Goal: Transaction & Acquisition: Purchase product/service

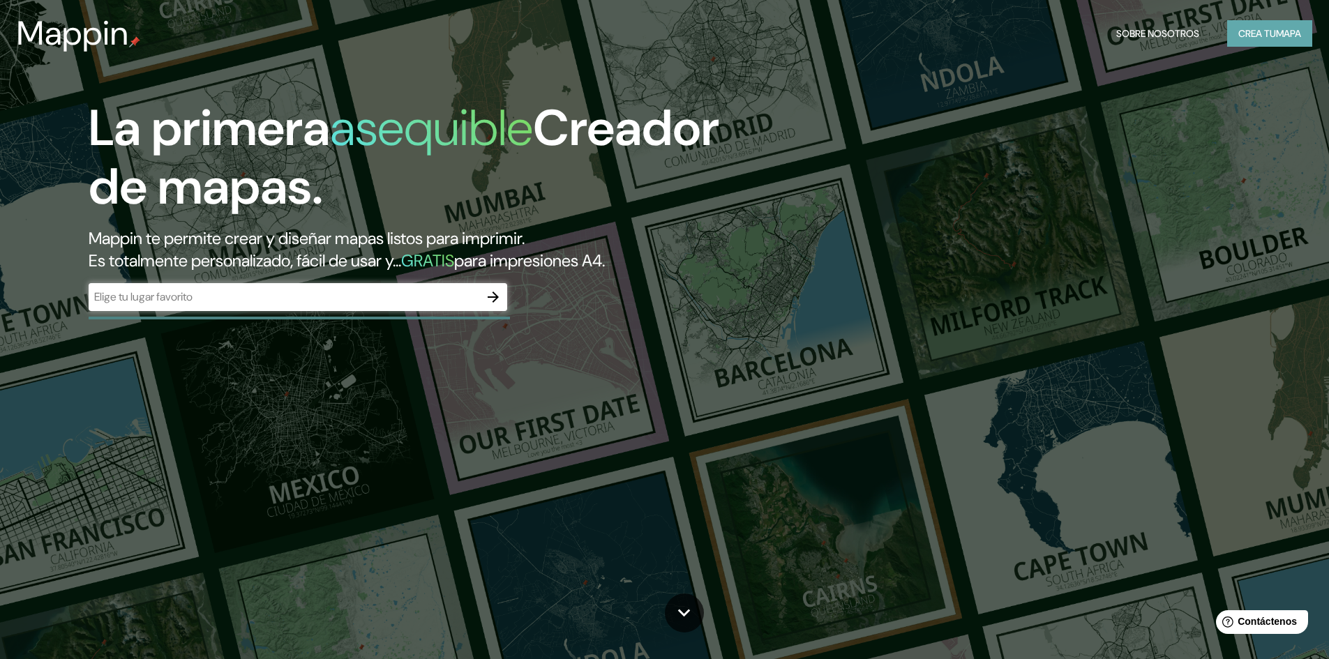
click at [1257, 34] on font "Crea tu" at bounding box center [1257, 33] width 38 height 13
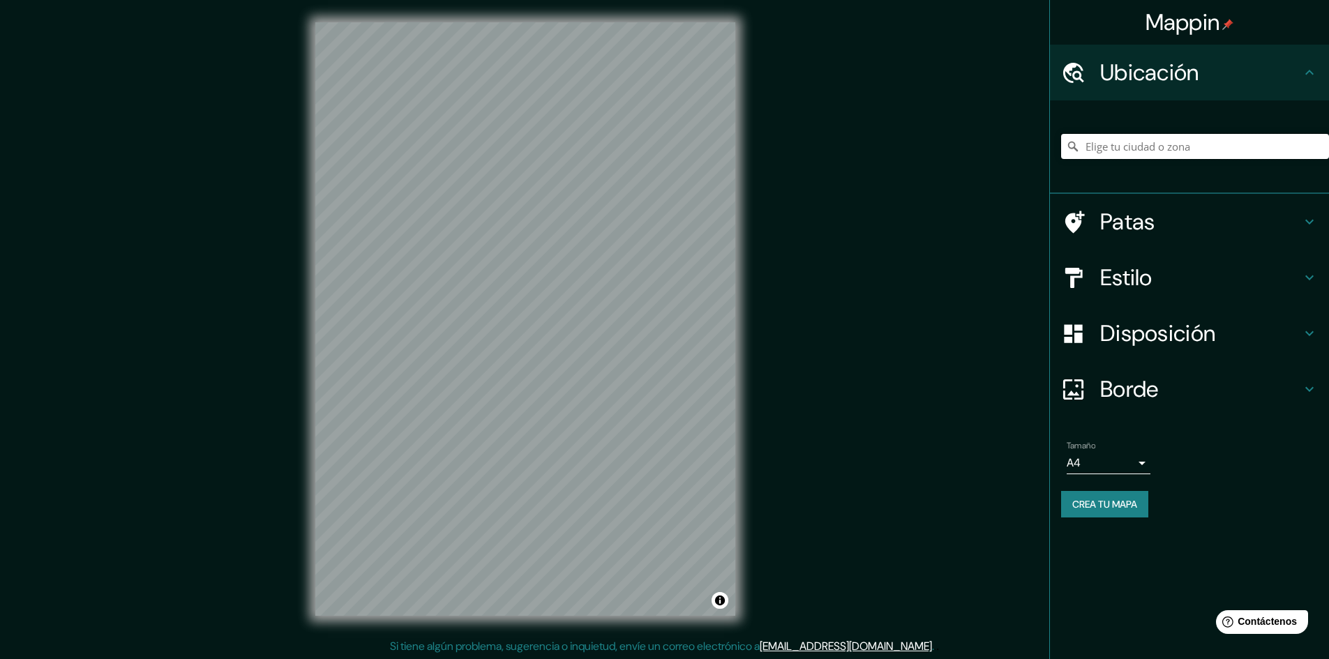
click at [1149, 144] on input "Elige tu ciudad o zona" at bounding box center [1195, 146] width 268 height 25
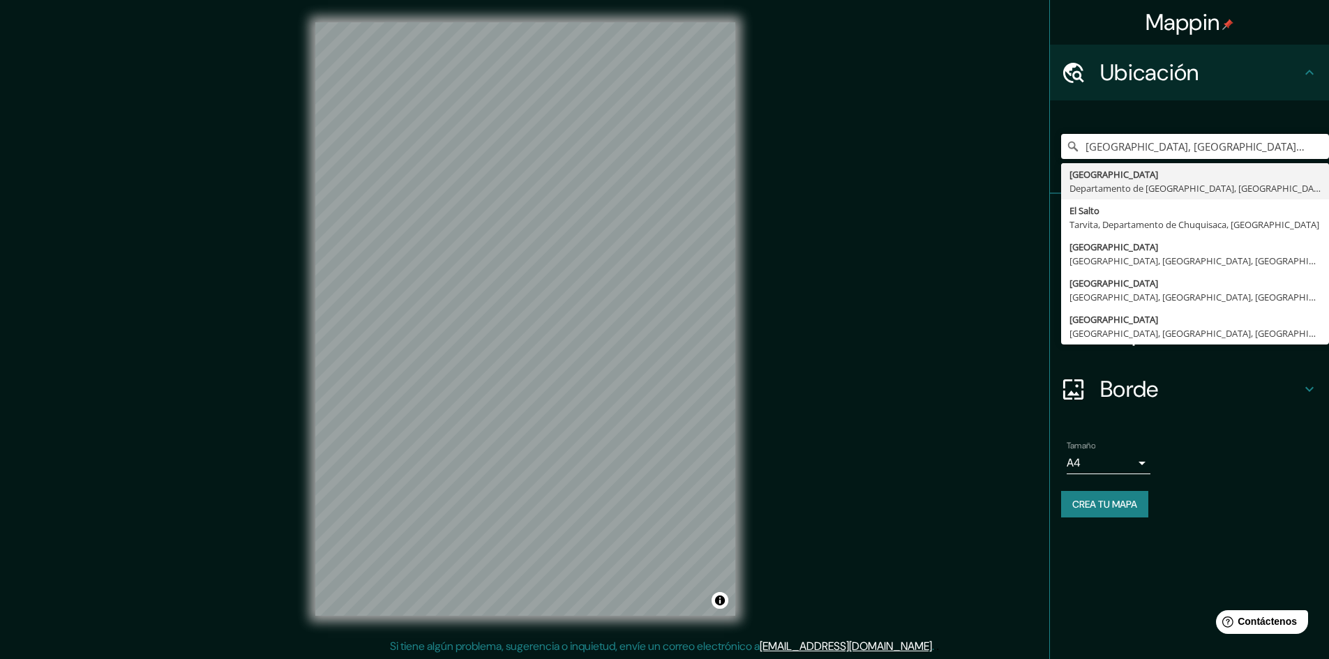
type input "[GEOGRAPHIC_DATA], [GEOGRAPHIC_DATA], [GEOGRAPHIC_DATA]"
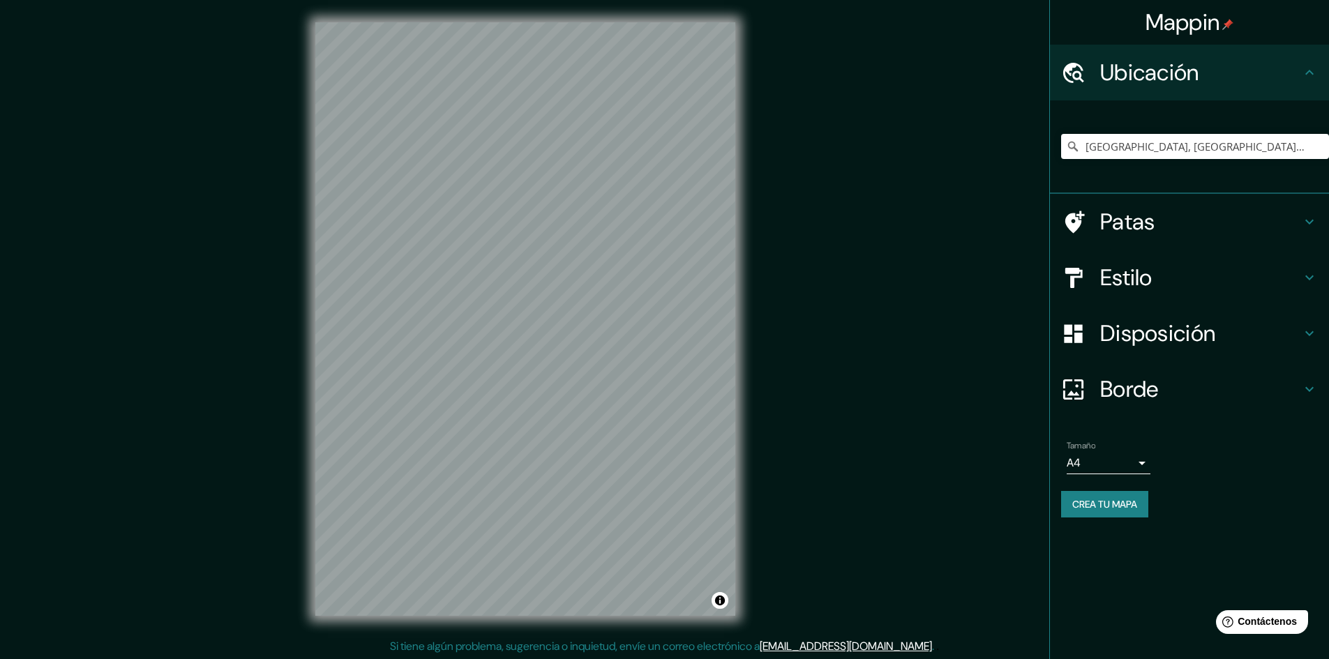
click at [1119, 511] on font "Crea tu mapa" at bounding box center [1104, 504] width 65 height 13
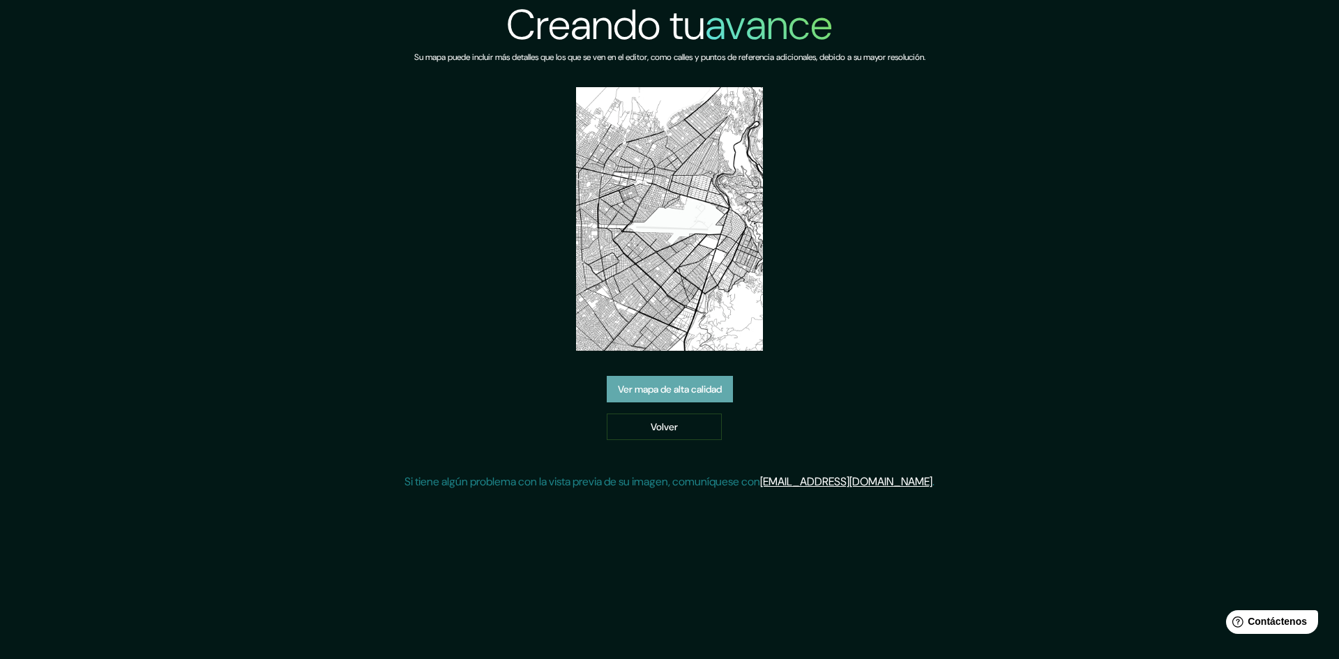
click at [692, 393] on font "Ver mapa de alta calidad" at bounding box center [670, 389] width 104 height 13
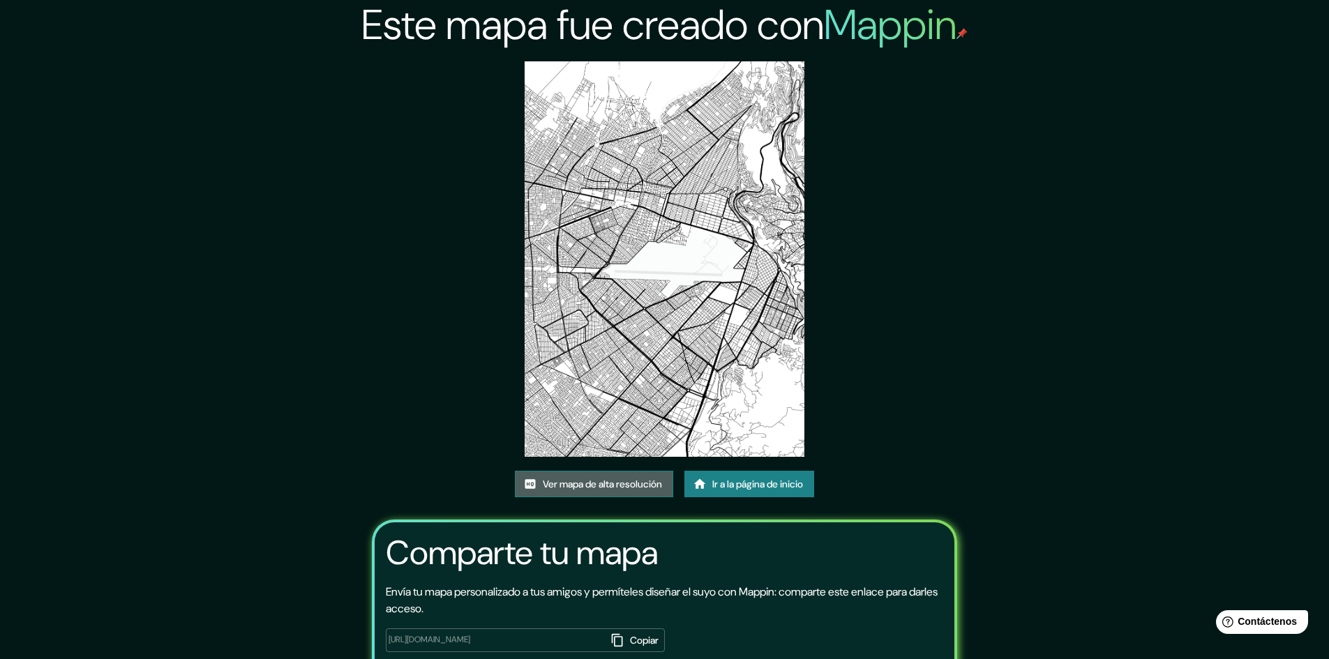
click at [626, 493] on link "Ver mapa de alta resolución" at bounding box center [594, 484] width 158 height 27
click at [729, 484] on font "Ir a la página de inicio" at bounding box center [757, 484] width 91 height 13
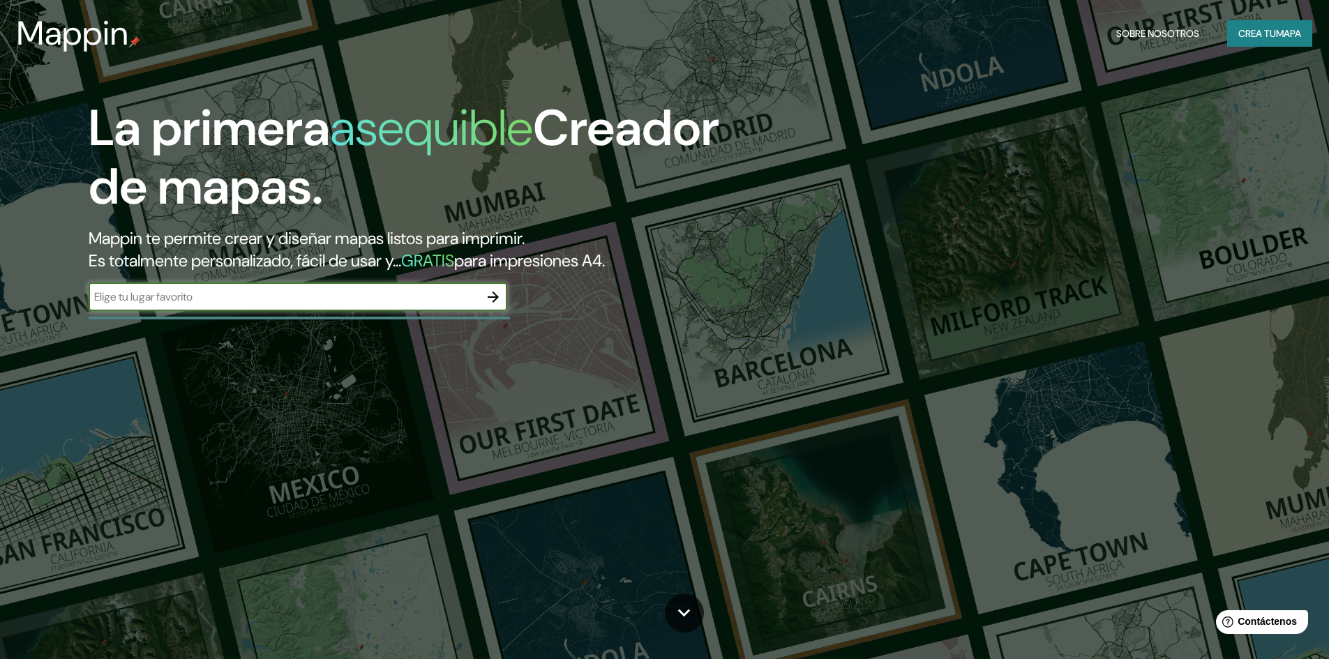
click at [278, 304] on input "text" at bounding box center [284, 297] width 391 height 16
type input "aeropuerto internacional el alto bolivia"
click at [313, 302] on input "aeropuerto internacional el alto bolivia" at bounding box center [284, 297] width 391 height 16
click at [499, 294] on icon "button" at bounding box center [493, 297] width 17 height 17
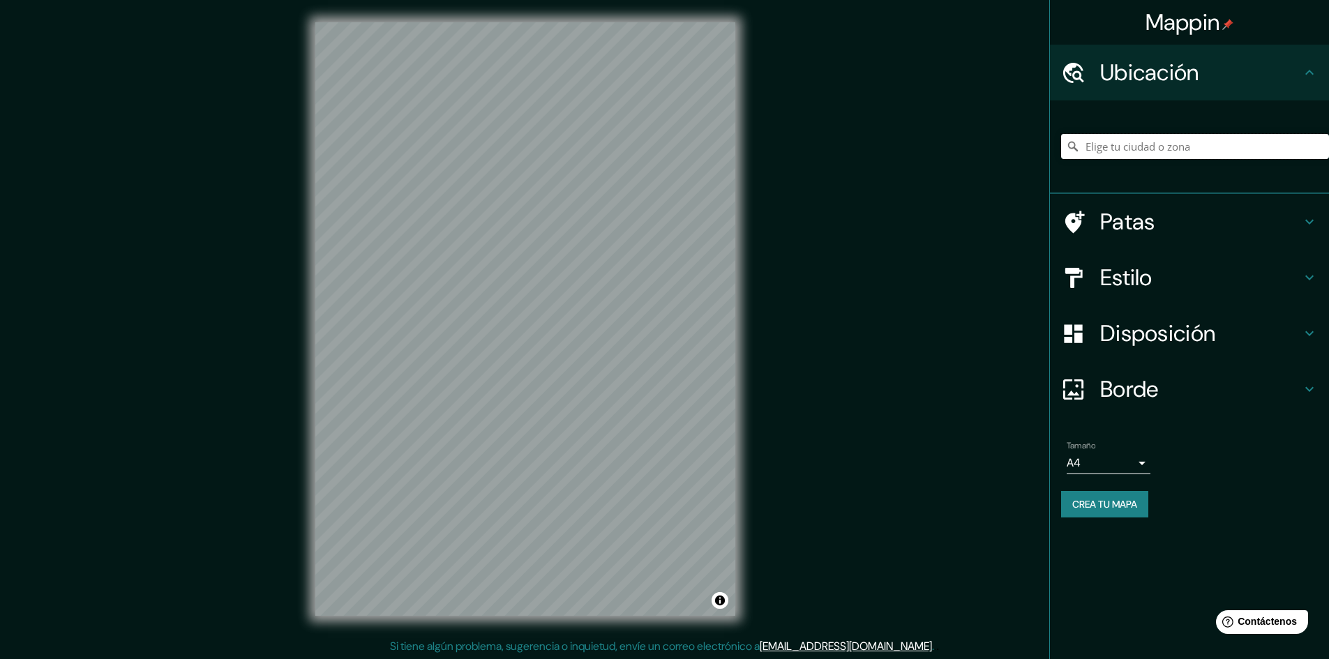
click at [1150, 145] on input "Elige tu ciudad o zona" at bounding box center [1195, 146] width 268 height 25
type input "[GEOGRAPHIC_DATA], [GEOGRAPHIC_DATA], [GEOGRAPHIC_DATA]"
click at [1120, 231] on font "Patas" at bounding box center [1127, 221] width 55 height 29
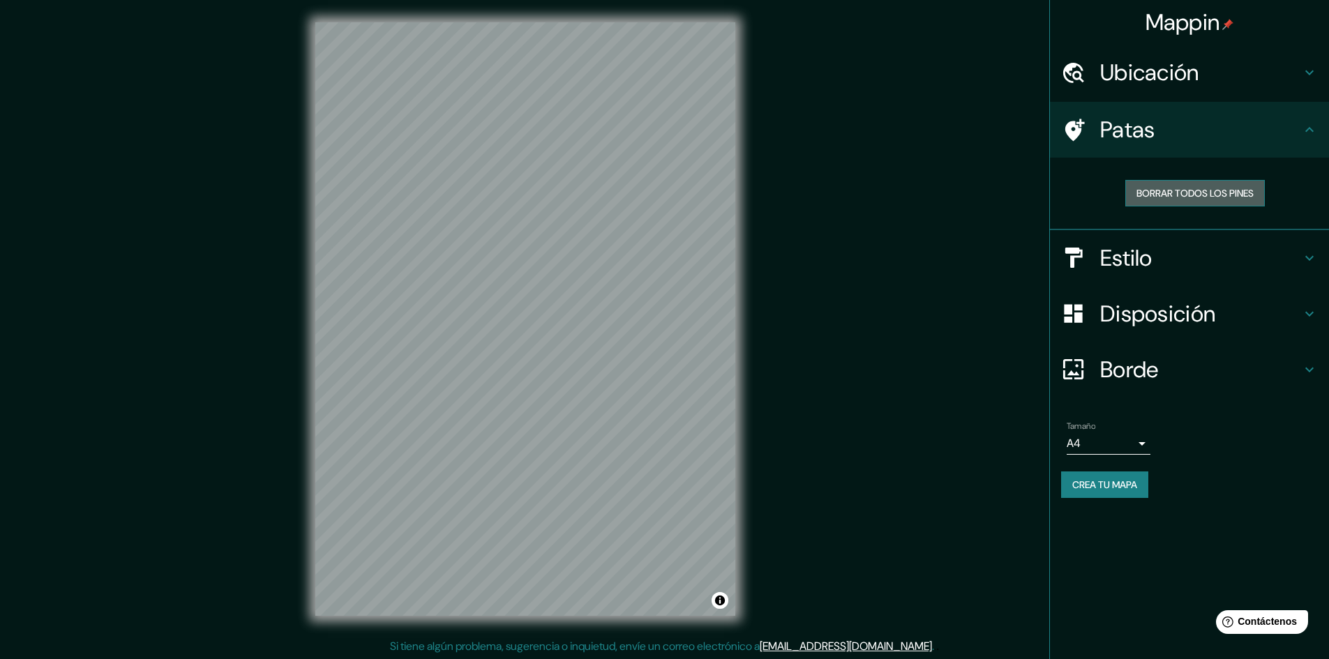
click at [1183, 193] on font "Borrar todos los pines" at bounding box center [1194, 193] width 117 height 13
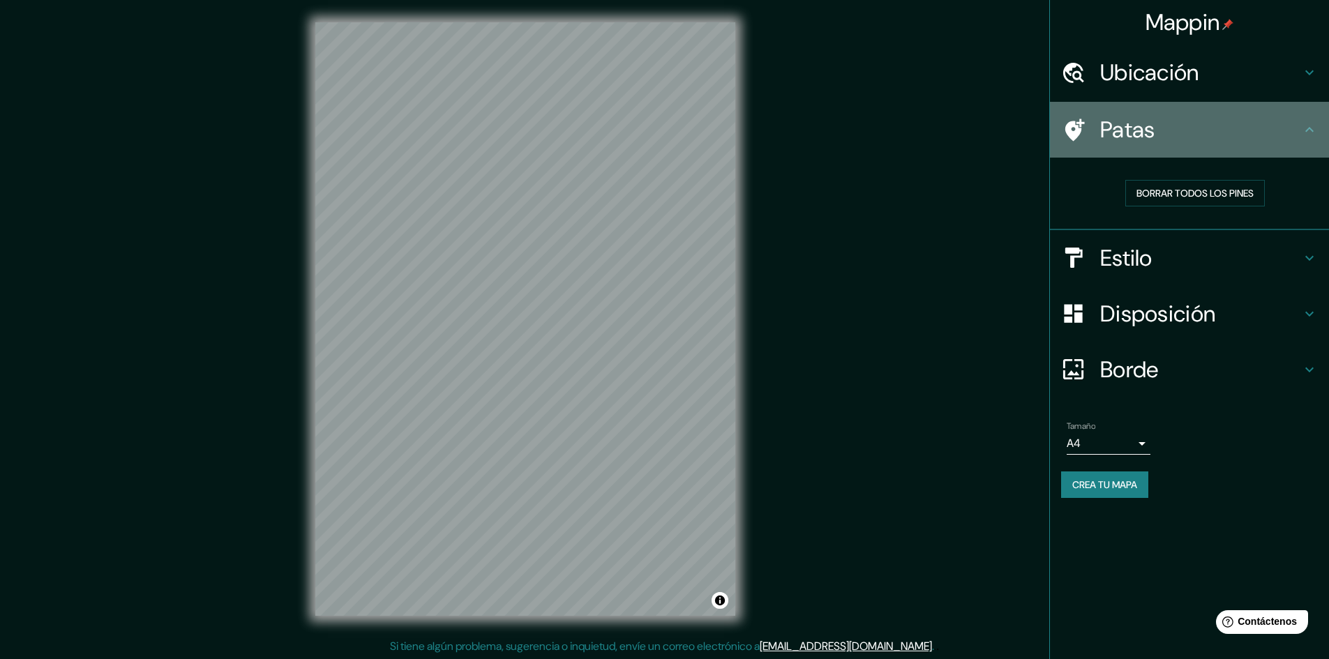
click at [1126, 129] on font "Patas" at bounding box center [1127, 129] width 55 height 29
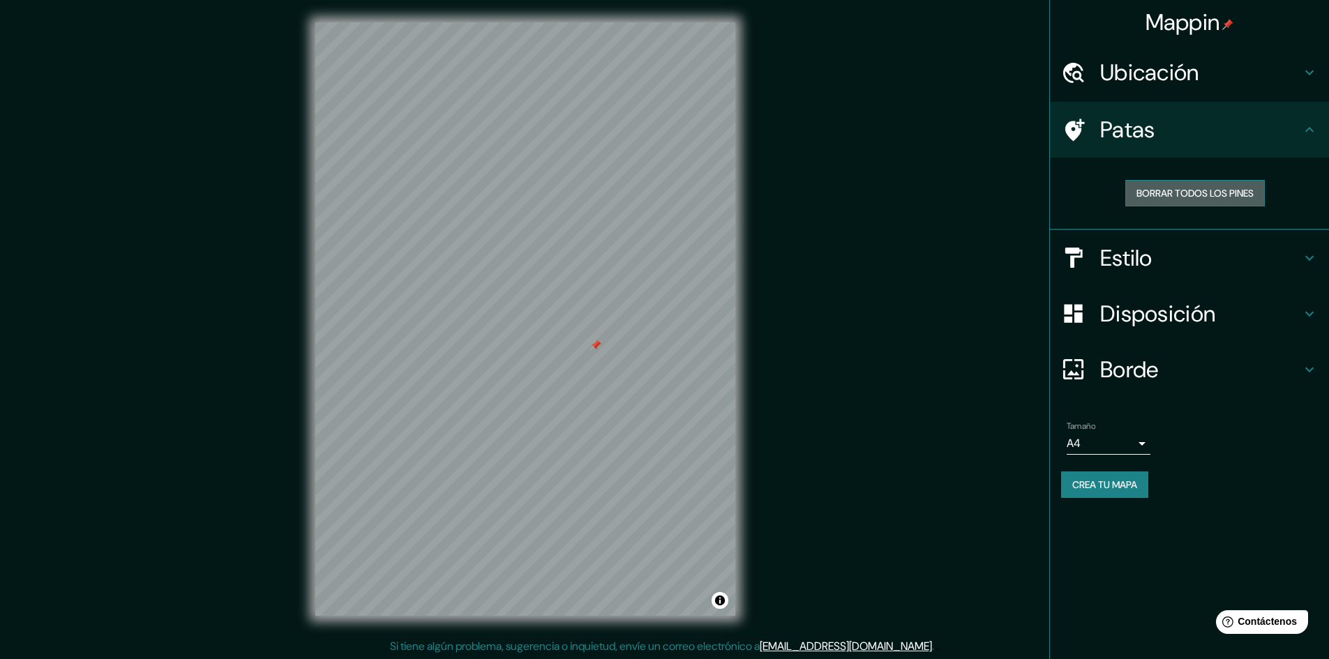
click at [1195, 183] on button "Borrar todos los pines" at bounding box center [1195, 193] width 140 height 27
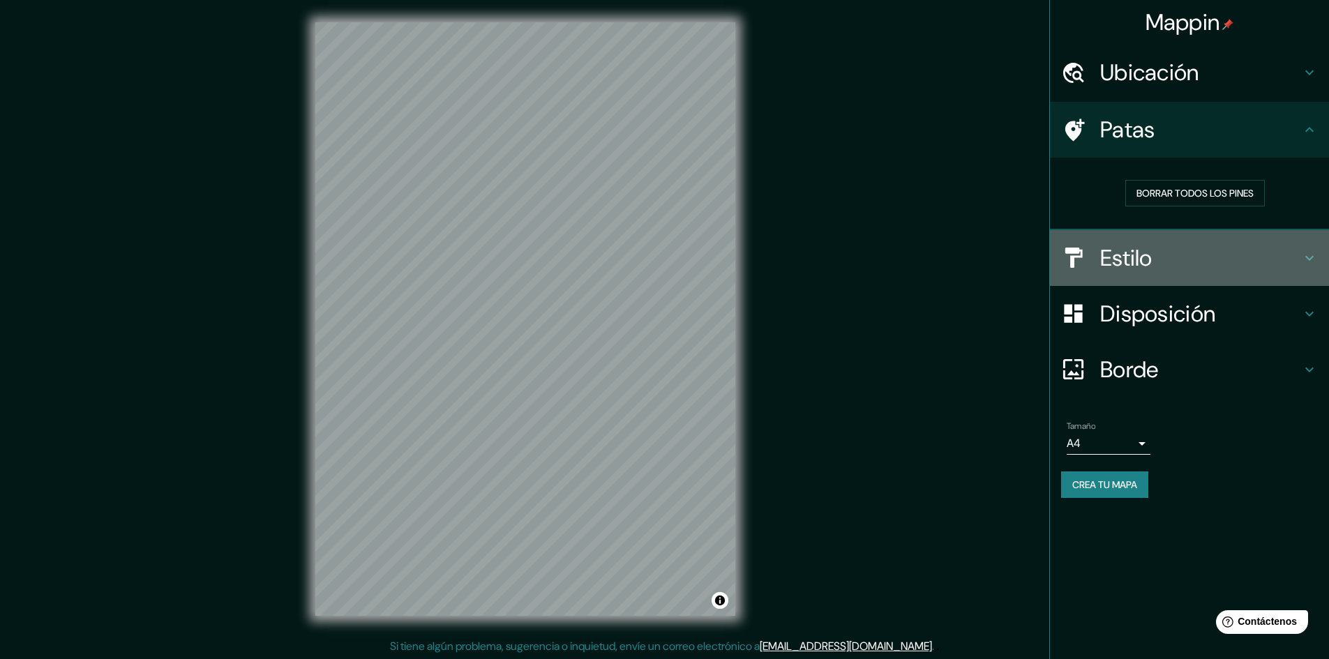
click at [1132, 257] on font "Estilo" at bounding box center [1126, 257] width 52 height 29
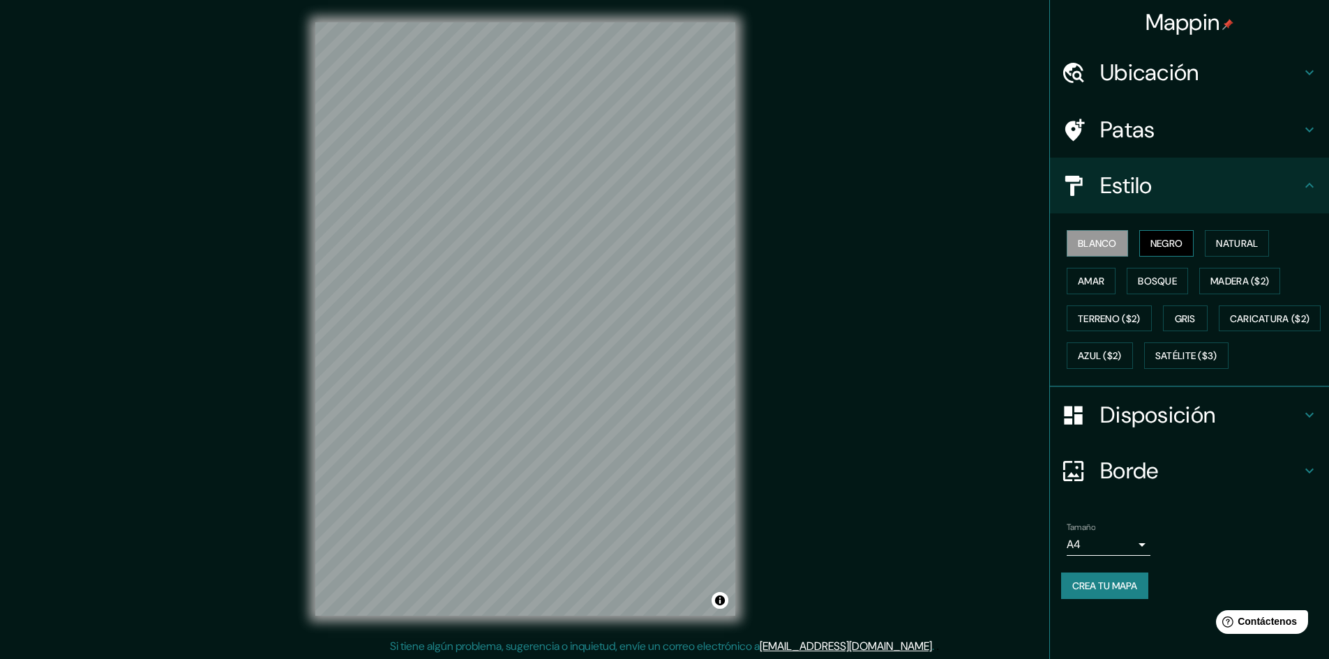
click at [1173, 251] on font "Negro" at bounding box center [1166, 243] width 33 height 18
click at [1236, 238] on font "Natural" at bounding box center [1237, 243] width 42 height 13
click at [1090, 275] on font "Amar" at bounding box center [1091, 281] width 27 height 13
click at [1155, 283] on font "Bosque" at bounding box center [1157, 281] width 39 height 13
click at [1228, 276] on font "Madera ($2)" at bounding box center [1239, 281] width 59 height 13
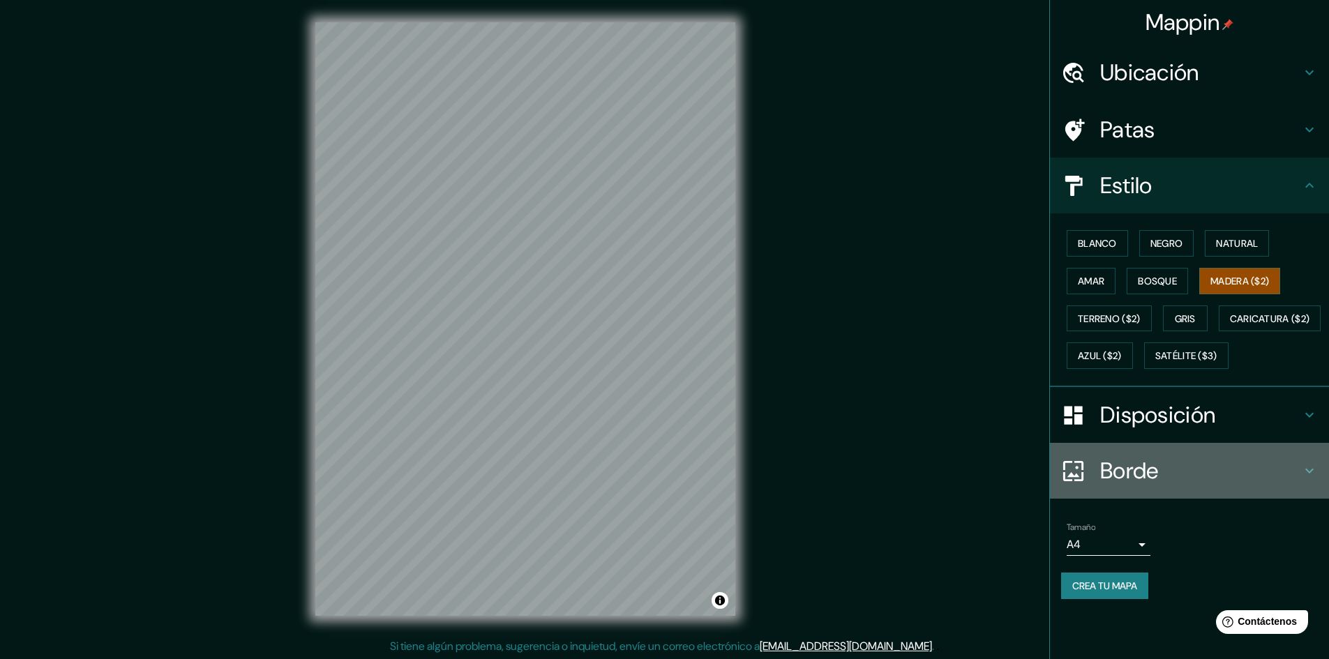
click at [1089, 483] on div at bounding box center [1080, 471] width 39 height 24
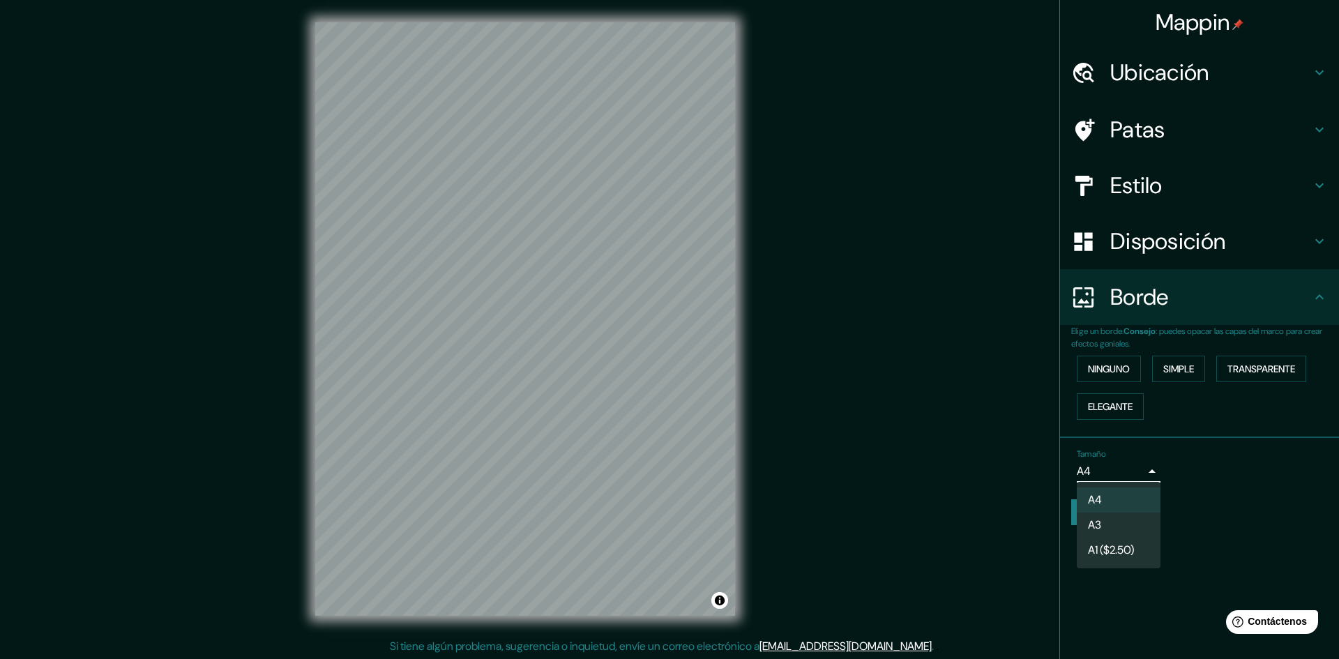
click at [1136, 474] on body "Mappin Ubicación El Alto, Departamento de La Paz, Bolivia El Alto Departamento …" at bounding box center [669, 329] width 1339 height 659
click at [1116, 536] on li "A3" at bounding box center [1119, 526] width 84 height 26
click at [1125, 472] on body "Mappin Ubicación El Alto, Departamento de La Paz, Bolivia El Alto Departamento …" at bounding box center [669, 329] width 1339 height 659
click at [1104, 502] on li "A4" at bounding box center [1119, 501] width 84 height 26
type input "single"
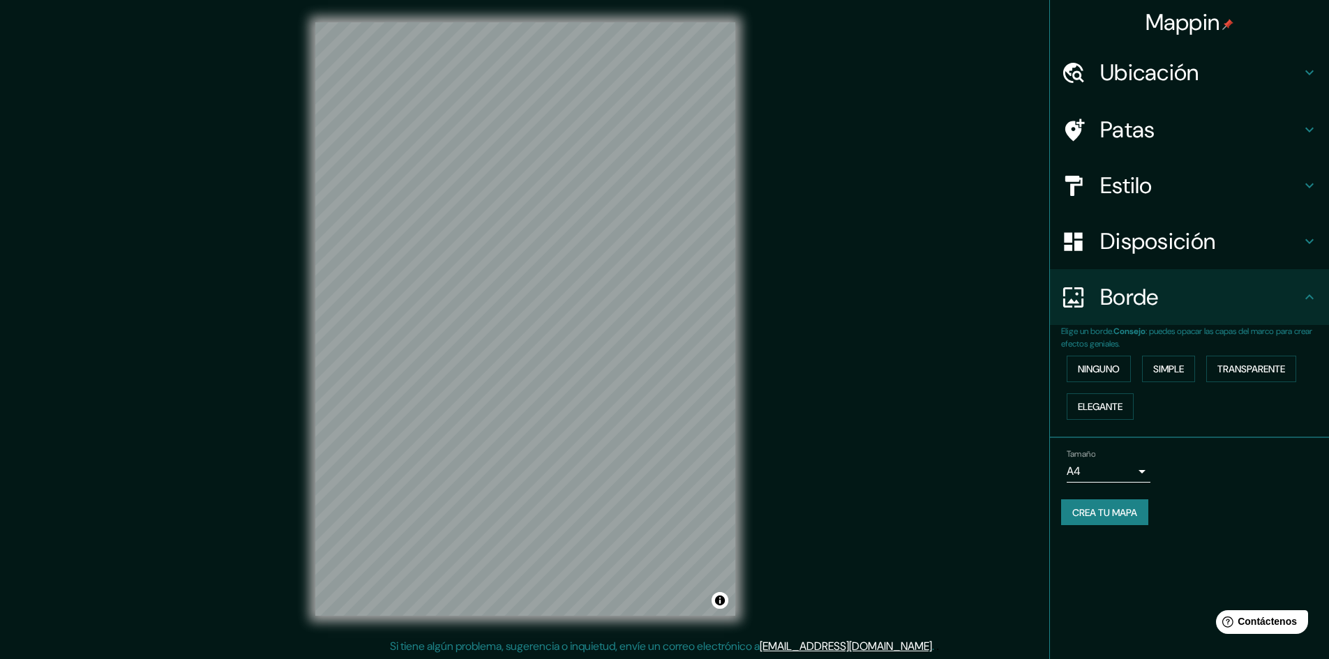
click at [1123, 546] on div "Mappin Ubicación El Alto, Departamento de La Paz, Bolivia El Alto Departamento …" at bounding box center [1189, 329] width 280 height 659
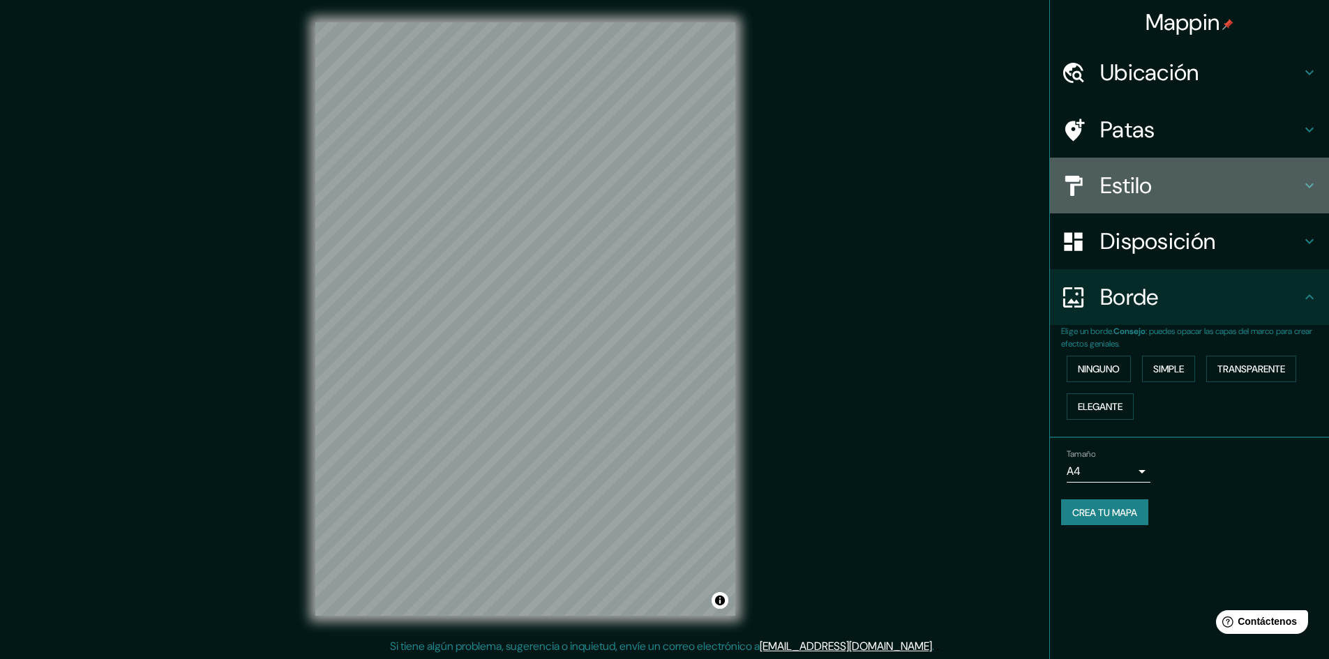
click at [1114, 178] on font "Estilo" at bounding box center [1126, 185] width 52 height 29
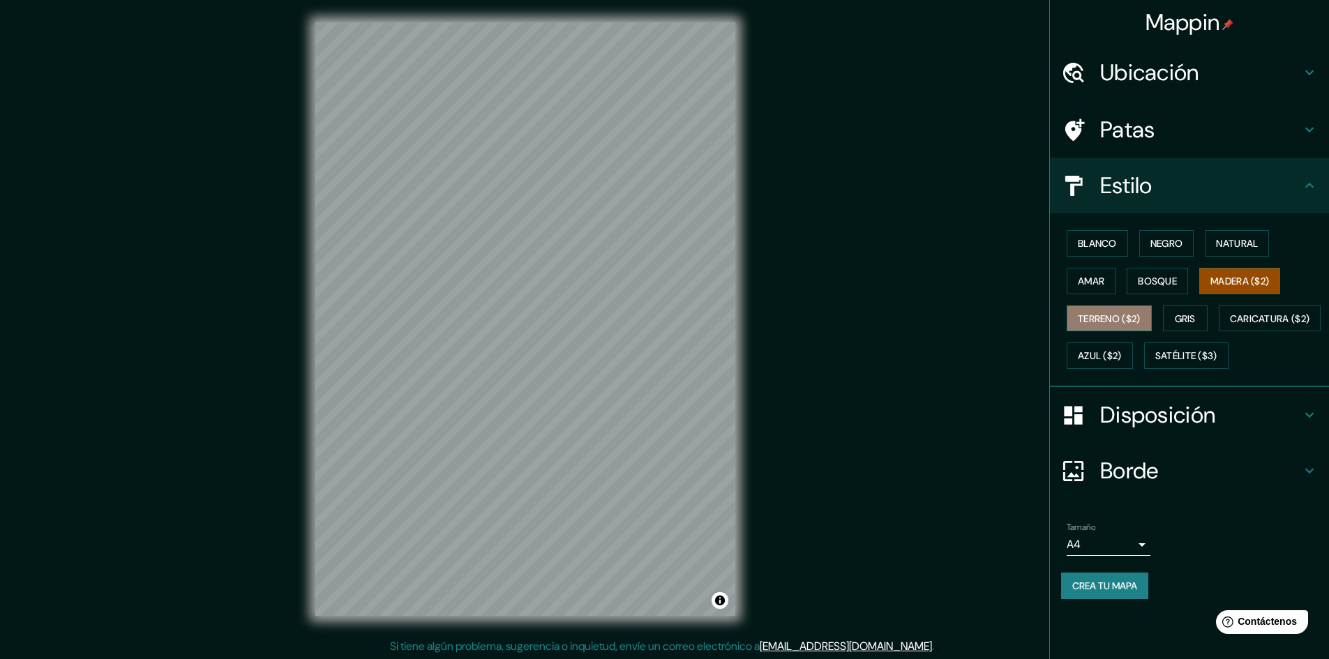
click at [1102, 317] on font "Terreno ($2)" at bounding box center [1109, 319] width 63 height 13
click at [1203, 315] on button "Gris" at bounding box center [1185, 319] width 45 height 27
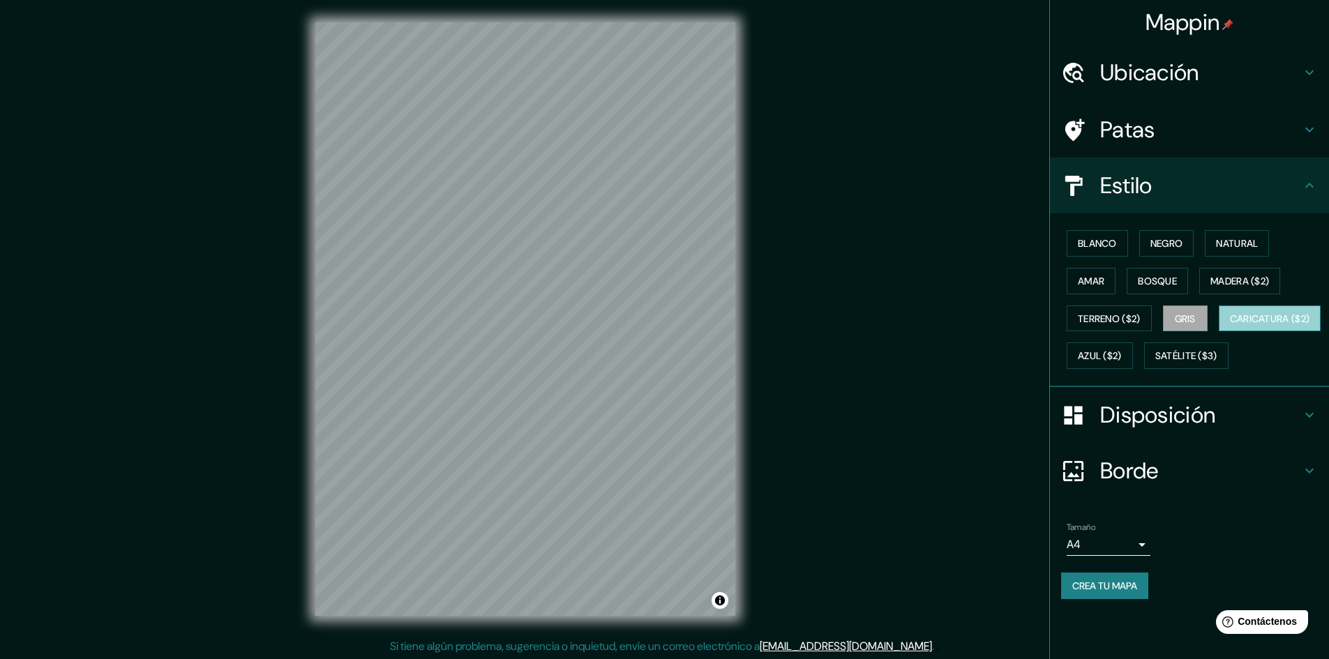
click at [1230, 325] on font "Caricatura ($2)" at bounding box center [1270, 319] width 80 height 13
click at [1122, 352] on font "Azul ($2)" at bounding box center [1100, 356] width 44 height 13
click at [915, 603] on div "Mappin Ubicación El Alto, Departamento de La Paz, Bolivia El Alto Departamento …" at bounding box center [664, 330] width 1329 height 661
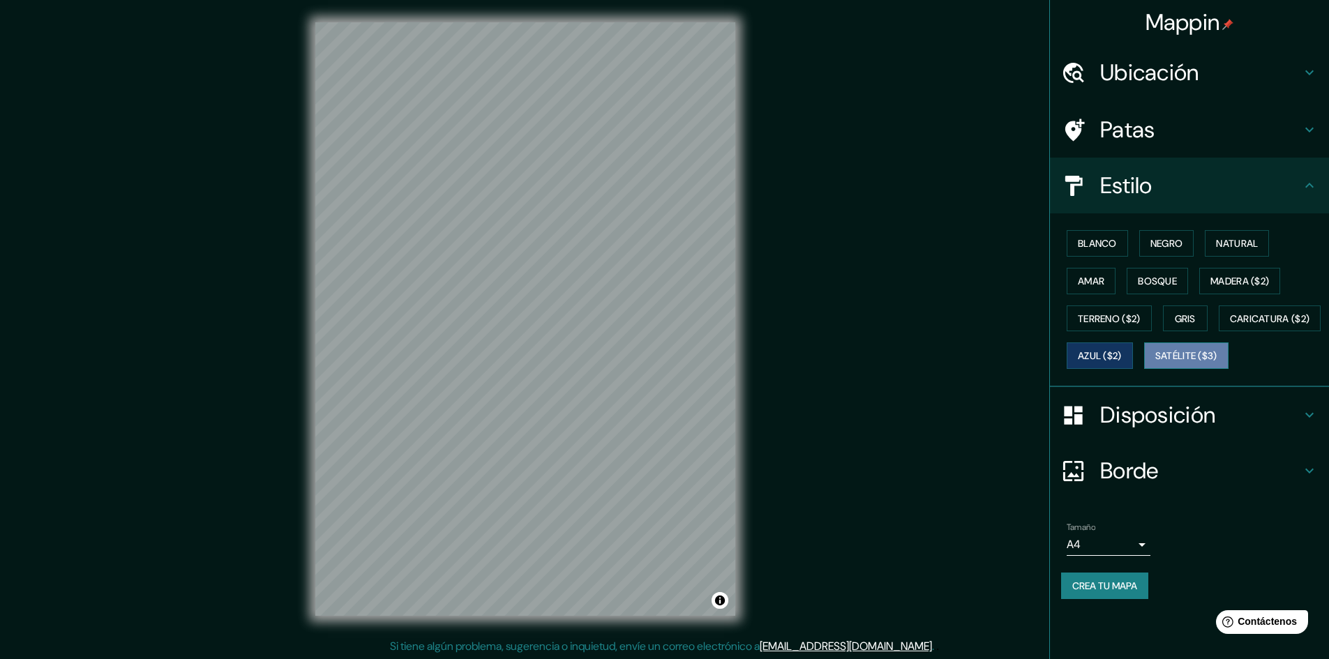
click at [1155, 363] on font "Satélite ($3)" at bounding box center [1186, 356] width 62 height 13
click at [1107, 281] on button "Amar" at bounding box center [1091, 281] width 49 height 27
click at [1182, 240] on font "Negro" at bounding box center [1166, 243] width 33 height 13
click at [1230, 235] on font "Natural" at bounding box center [1237, 243] width 42 height 18
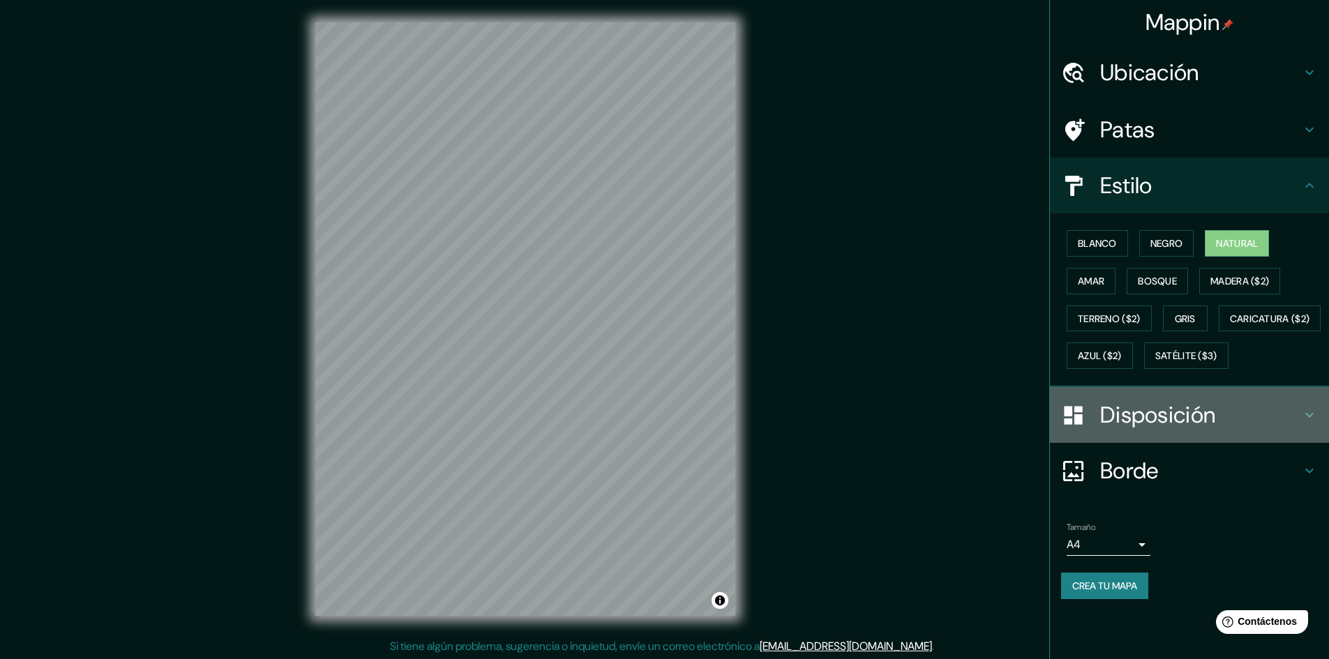
click at [1146, 430] on font "Disposición" at bounding box center [1157, 414] width 115 height 29
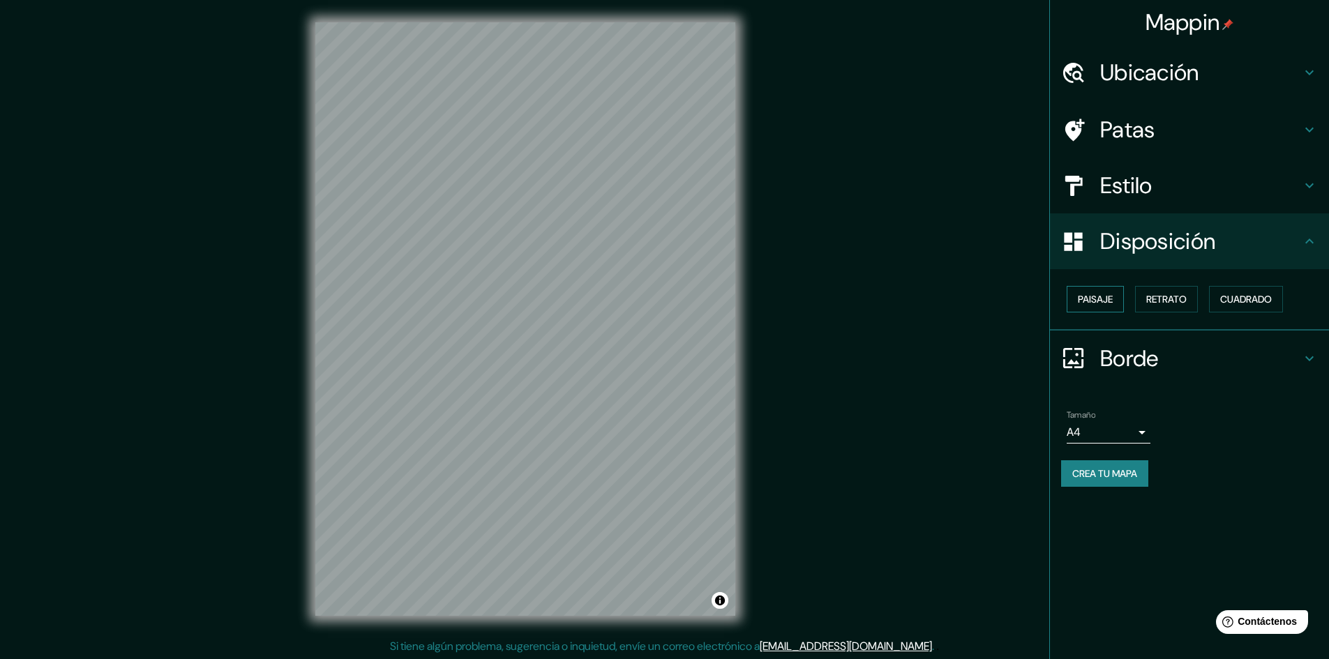
click at [1107, 297] on font "Paisaje" at bounding box center [1095, 299] width 35 height 13
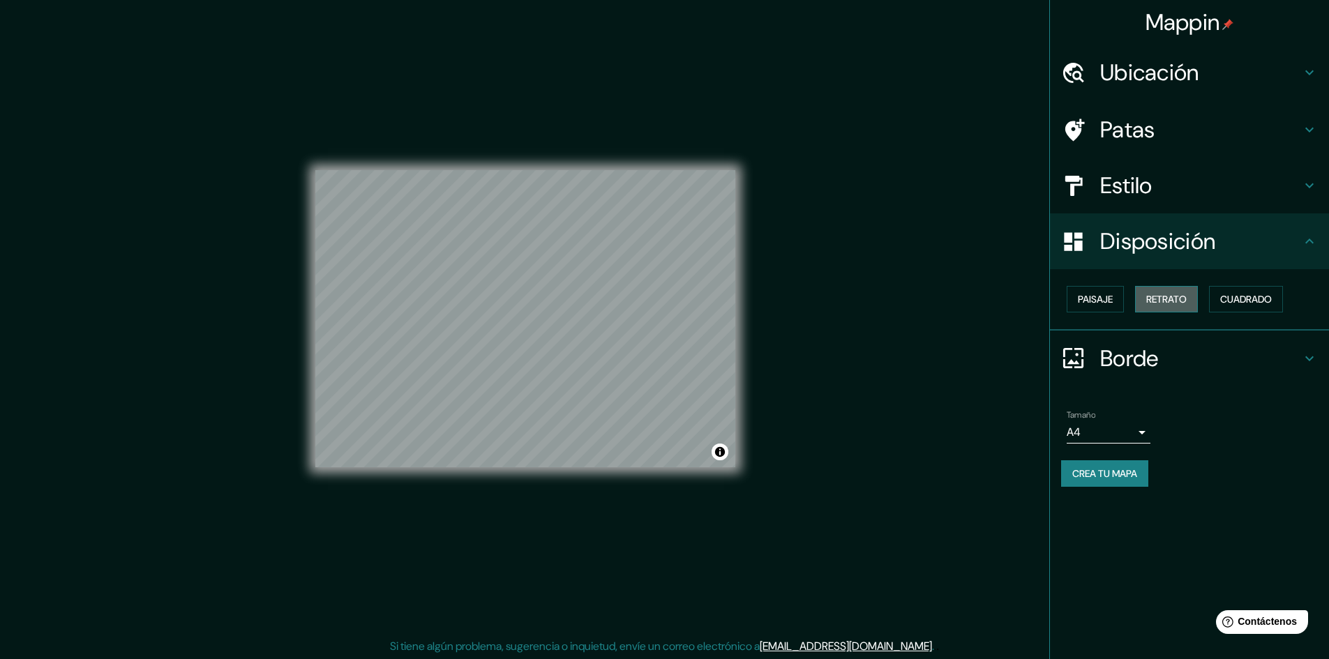
click at [1170, 298] on font "Retrato" at bounding box center [1166, 299] width 40 height 13
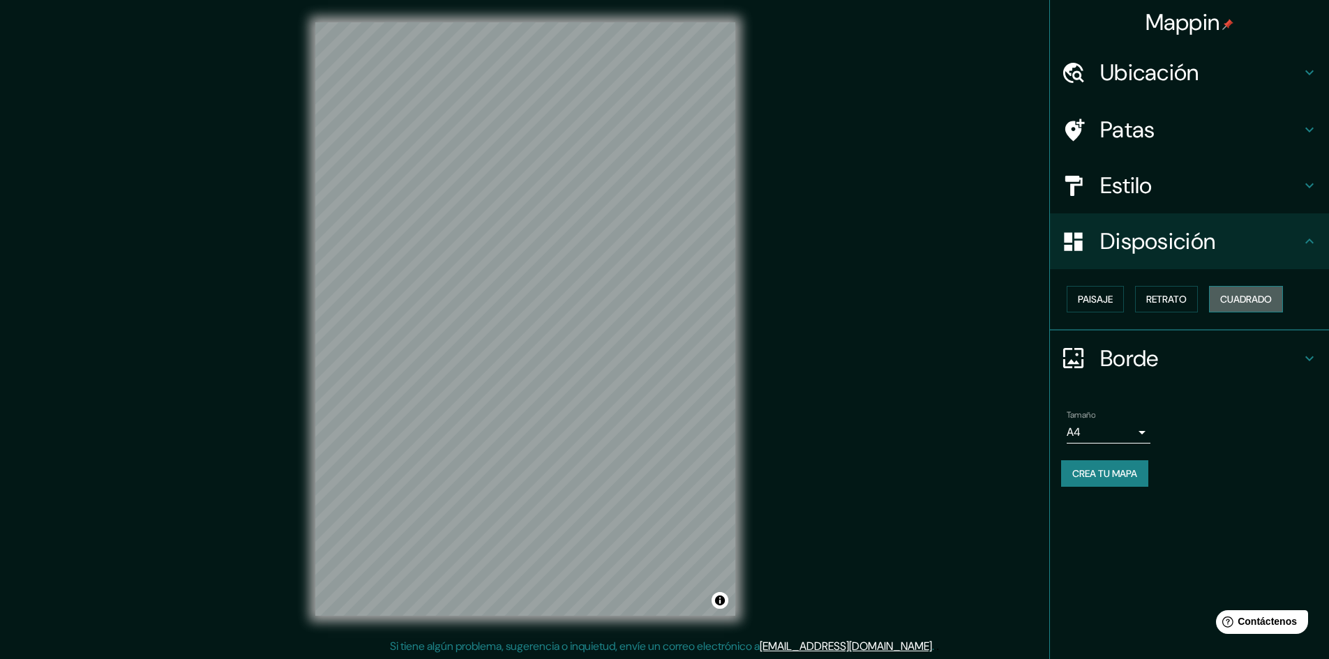
click at [1235, 292] on font "Cuadrado" at bounding box center [1246, 299] width 52 height 18
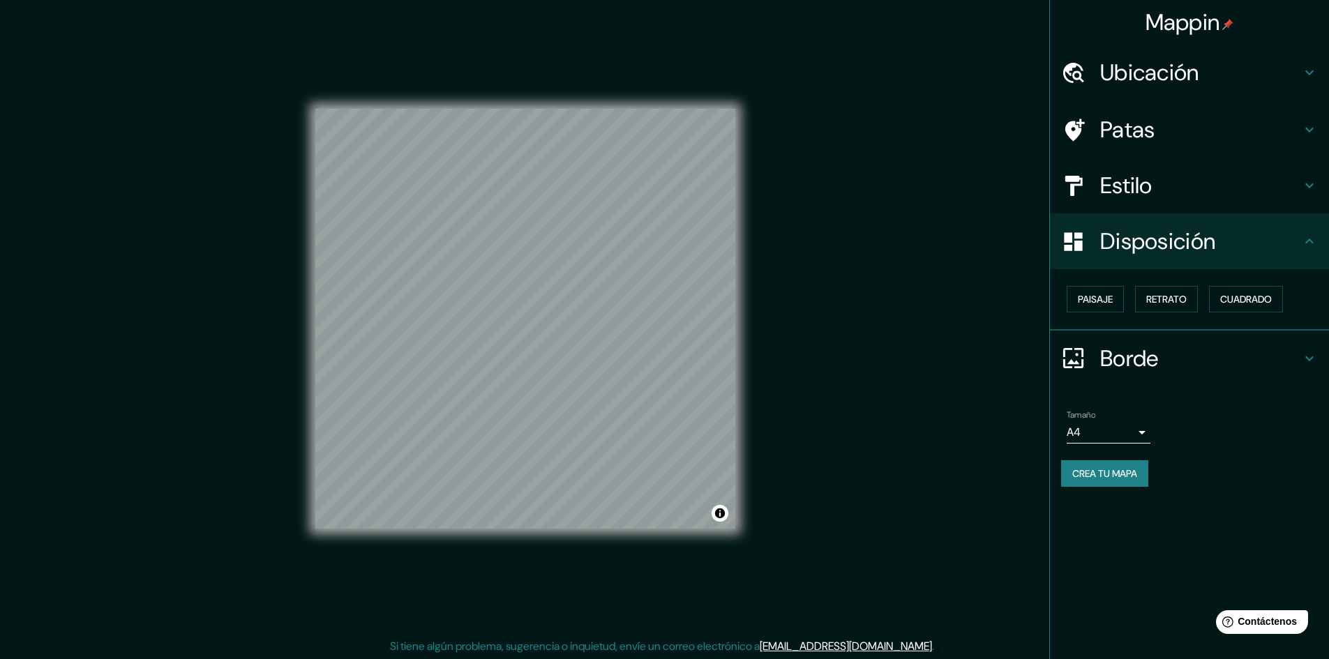
scroll to position [1, 0]
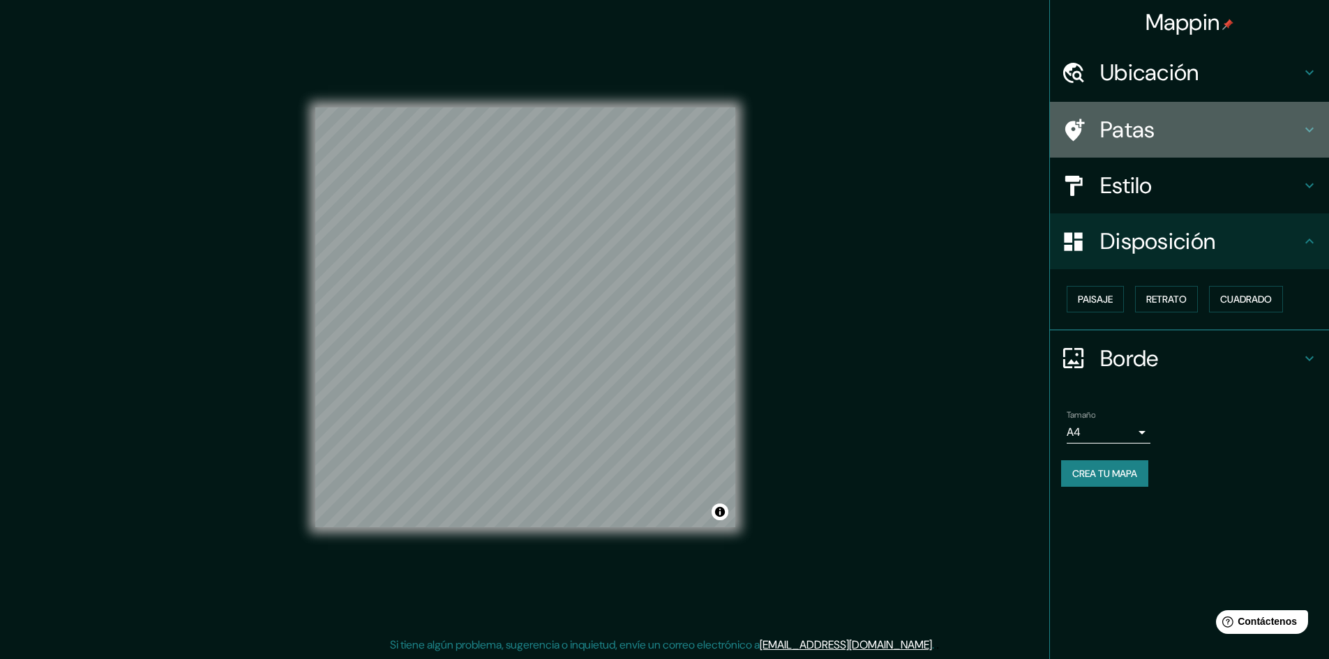
click at [1138, 120] on font "Patas" at bounding box center [1127, 129] width 55 height 29
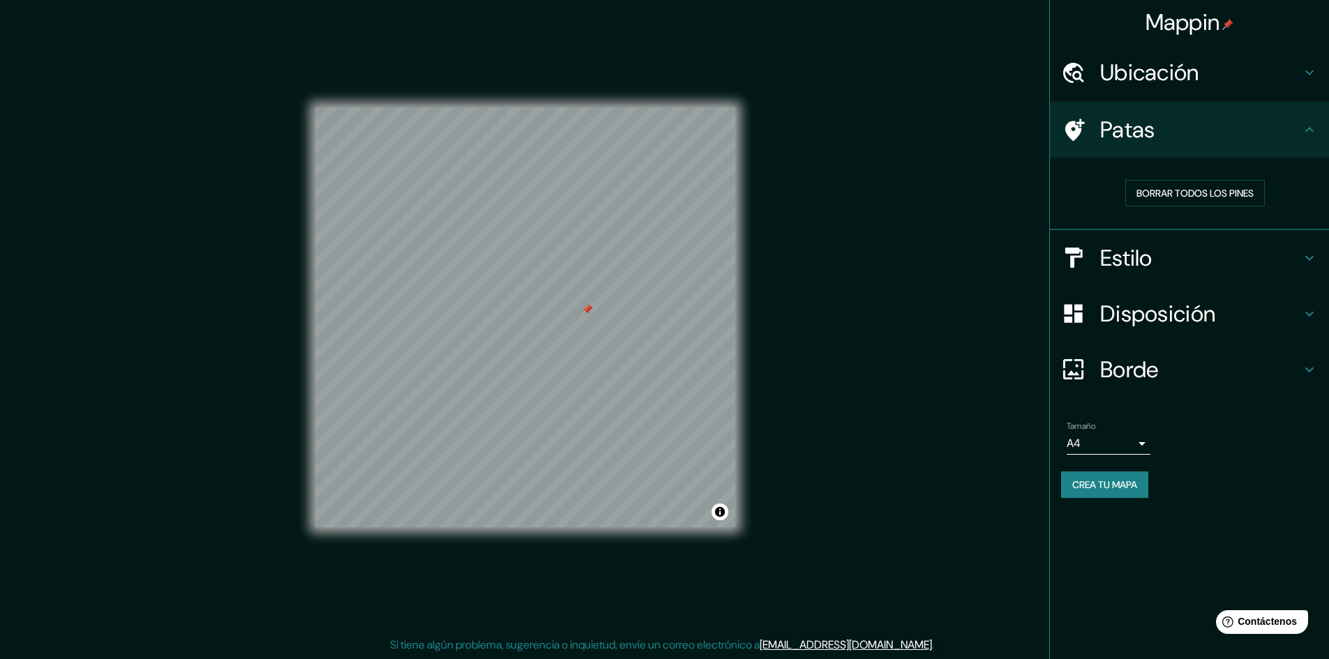
click at [599, 62] on div "© Mapbox © OpenStreetMap Improve this map" at bounding box center [525, 318] width 420 height 594
